Goal: Find specific page/section: Find specific page/section

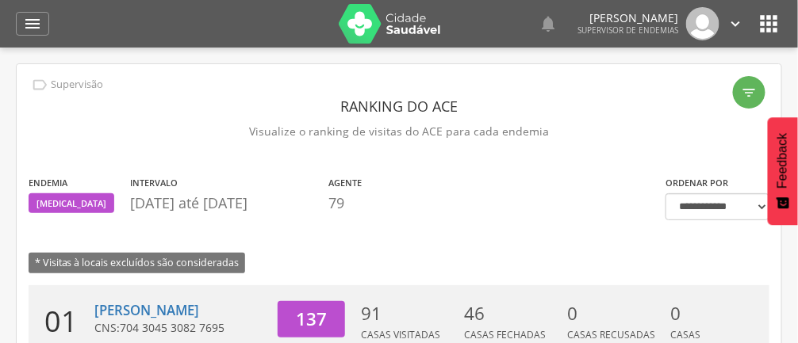
click at [38, 22] on icon "" at bounding box center [32, 23] width 19 height 19
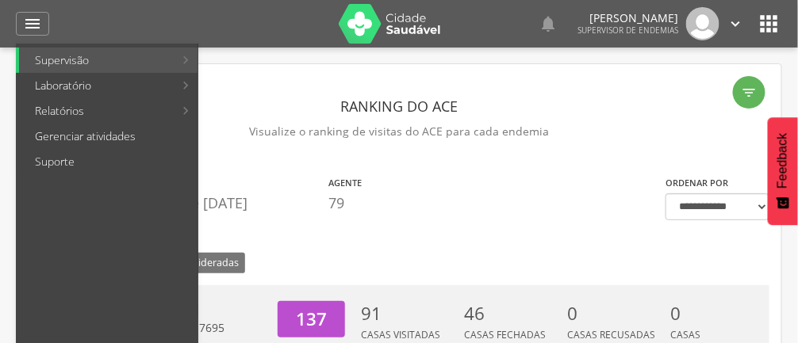
click at [127, 68] on link "Supervisão" at bounding box center [96, 60] width 155 height 25
click at [488, 231] on div at bounding box center [391, 171] width 782 height 343
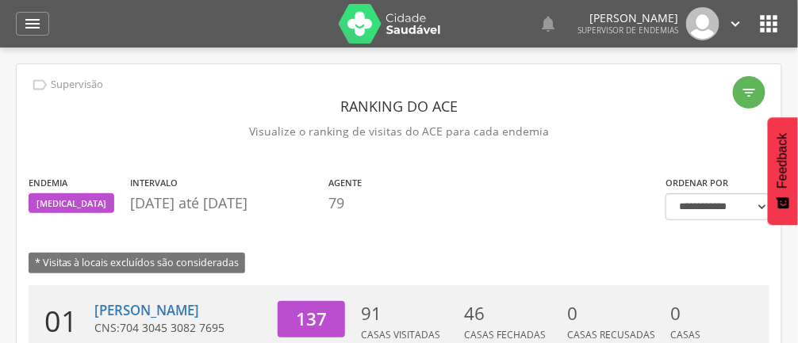
click at [768, 19] on icon "" at bounding box center [768, 23] width 25 height 25
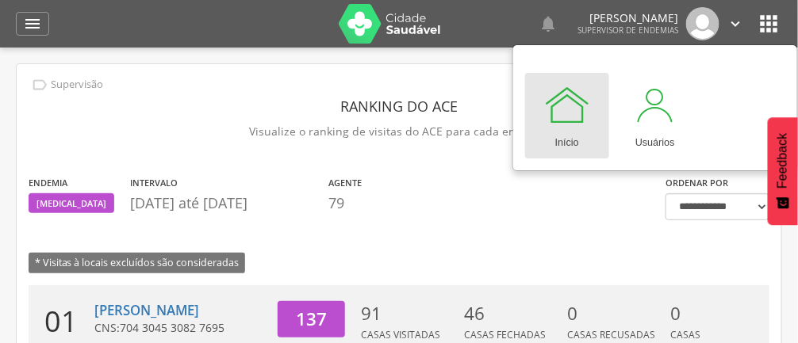
click at [567, 109] on div at bounding box center [567, 105] width 48 height 48
click at [562, 117] on div at bounding box center [567, 105] width 48 height 48
click at [40, 31] on icon "" at bounding box center [32, 23] width 19 height 19
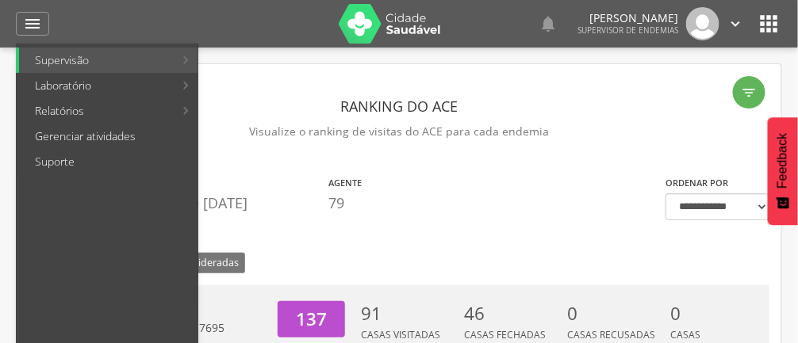
click at [74, 108] on link "Relatórios" at bounding box center [96, 110] width 155 height 25
click at [311, 63] on link "Resumo do trabalho de campo" at bounding box center [293, 60] width 184 height 25
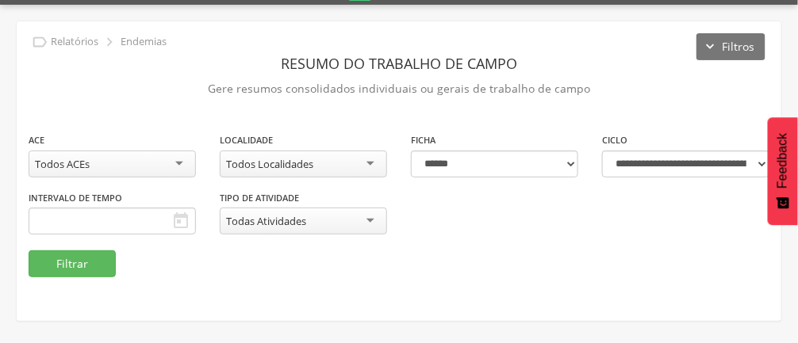
scroll to position [43, 0]
